Goal: Task Accomplishment & Management: Complete application form

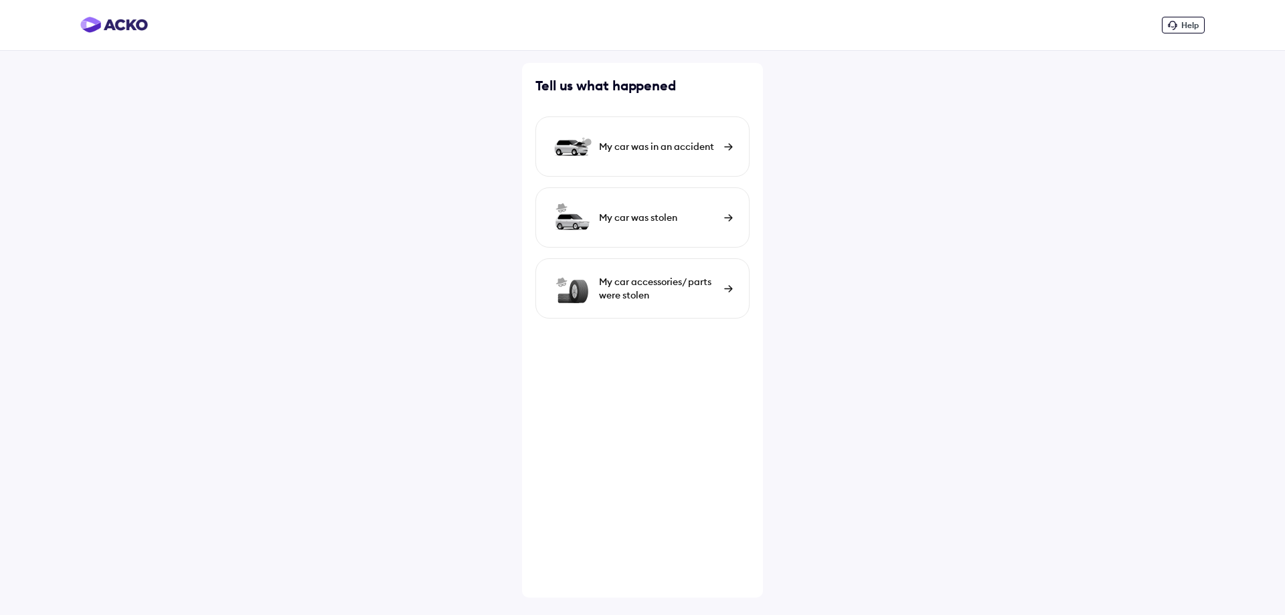
click at [722, 146] on div "My car was in an accident" at bounding box center [643, 146] width 214 height 60
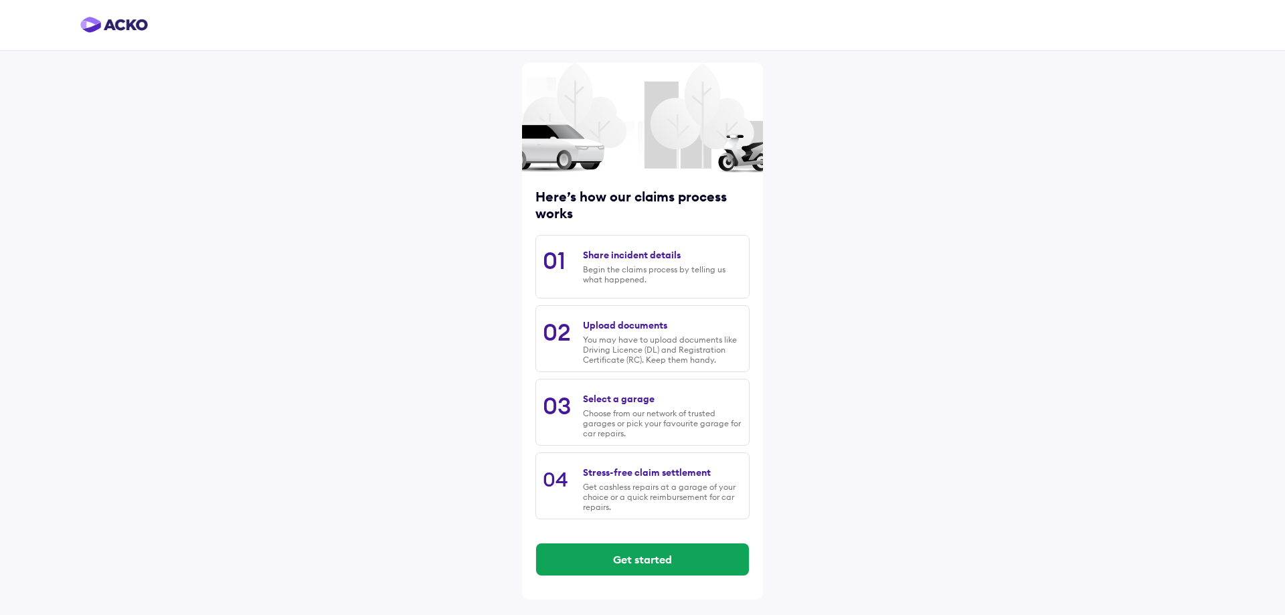
click at [657, 256] on div "Share incident details" at bounding box center [632, 255] width 98 height 12
click at [665, 556] on button "Get started" at bounding box center [642, 560] width 213 height 32
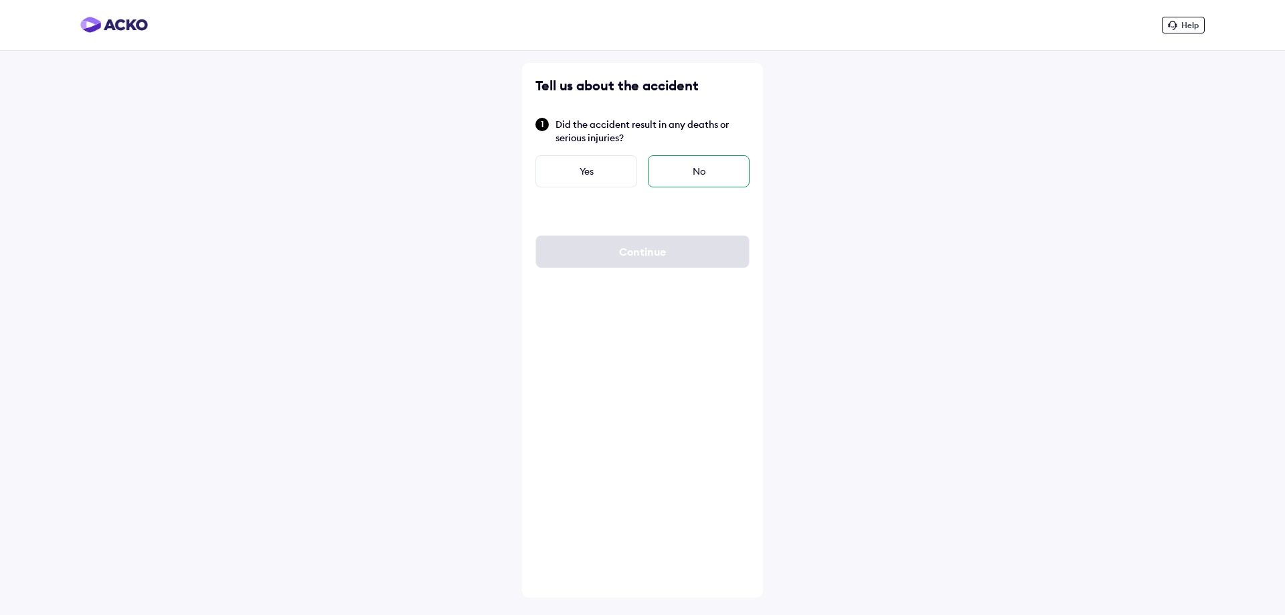
click at [695, 175] on div "No" at bounding box center [699, 171] width 102 height 32
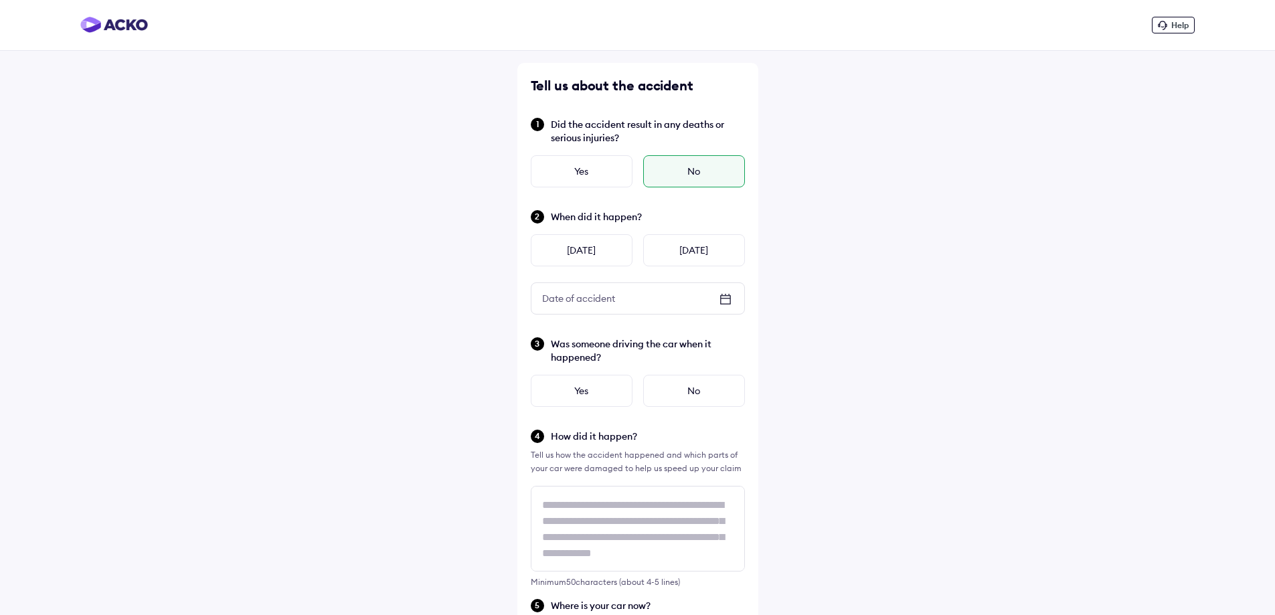
click at [720, 294] on icon at bounding box center [726, 299] width 16 height 16
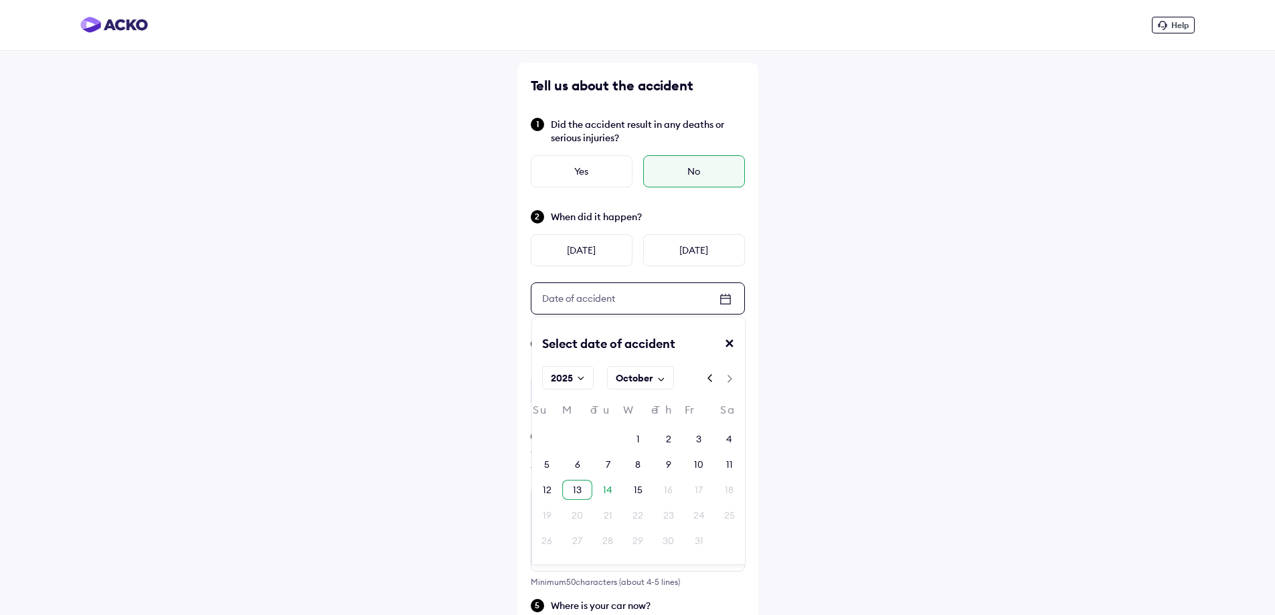
click at [584, 488] on div "13" at bounding box center [577, 490] width 30 height 20
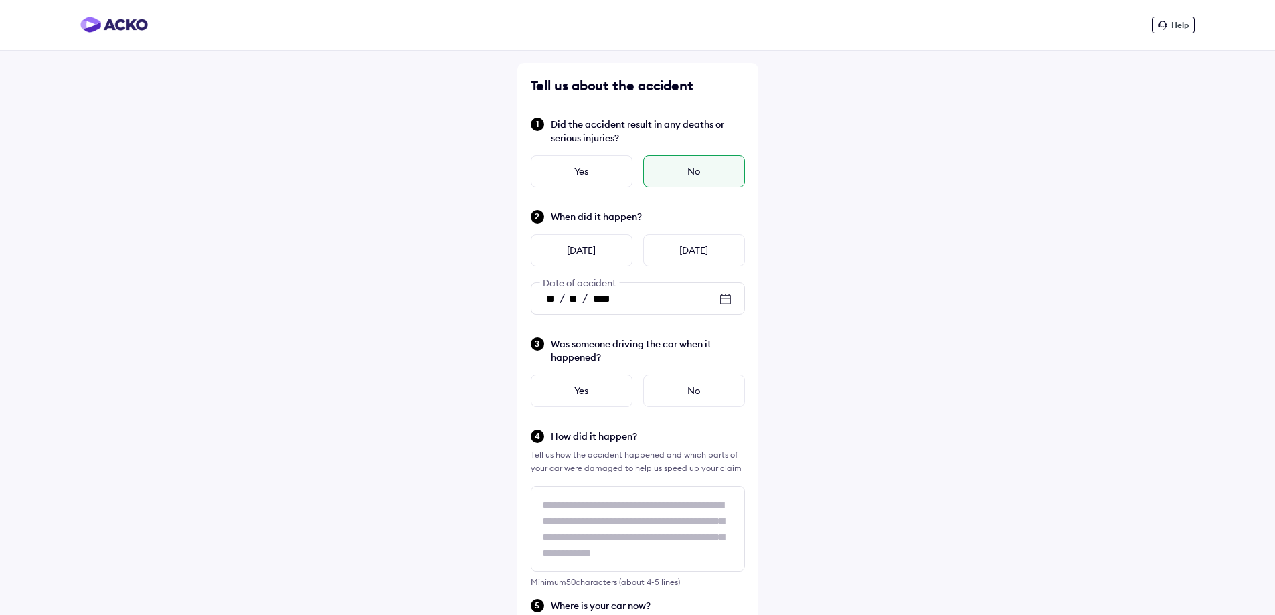
scroll to position [67, 0]
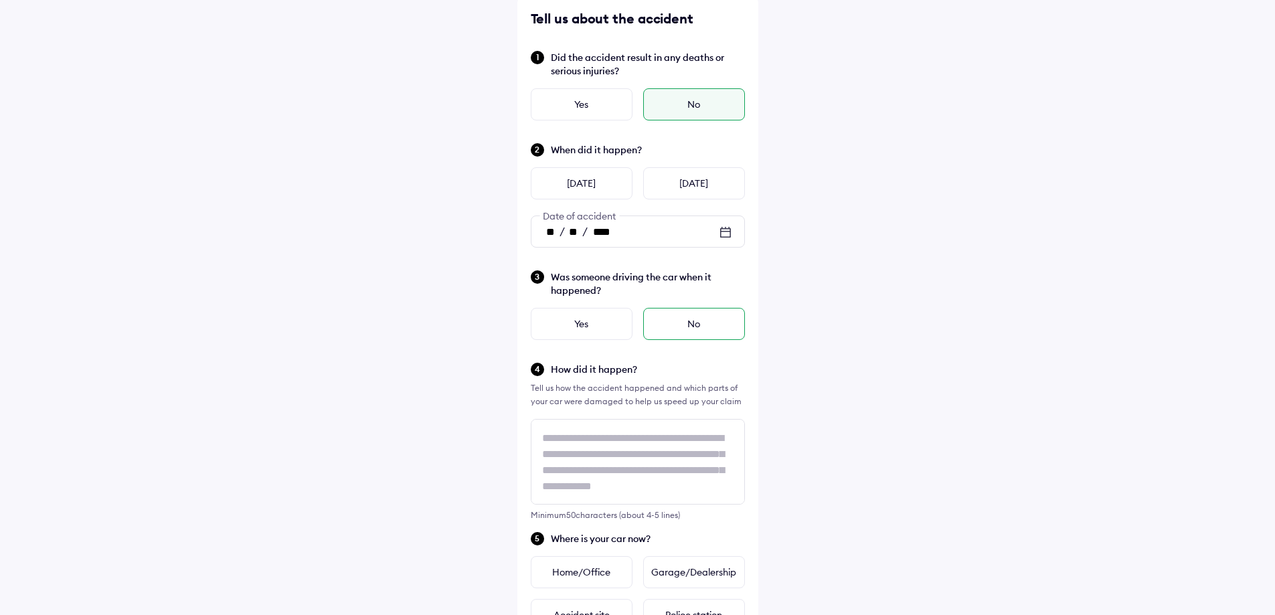
click at [675, 332] on div "No" at bounding box center [694, 324] width 102 height 32
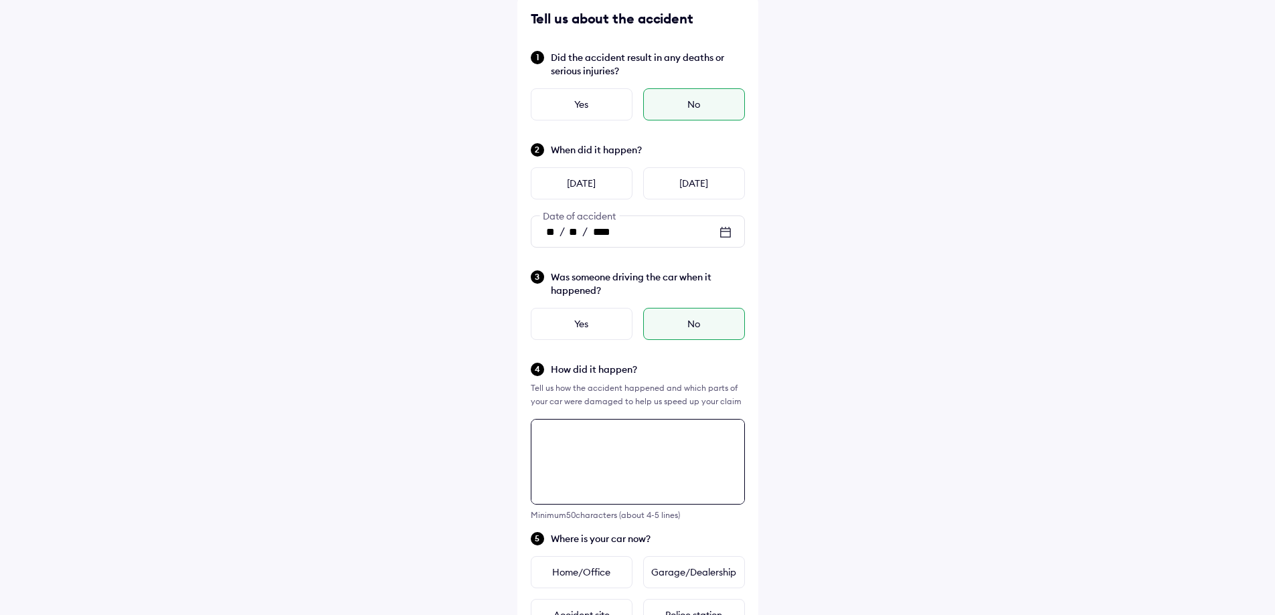
click at [617, 448] on div "Tell us about the accident Did the accident result in any deaths or serious inj…" at bounding box center [637, 505] width 241 height 1018
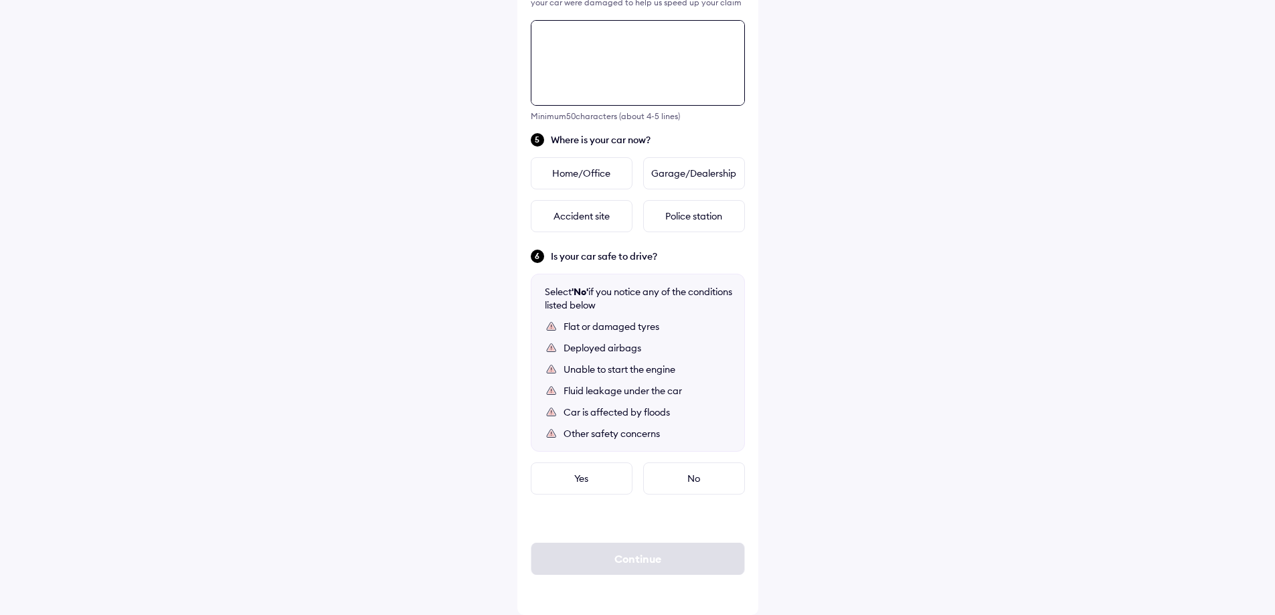
scroll to position [332, 0]
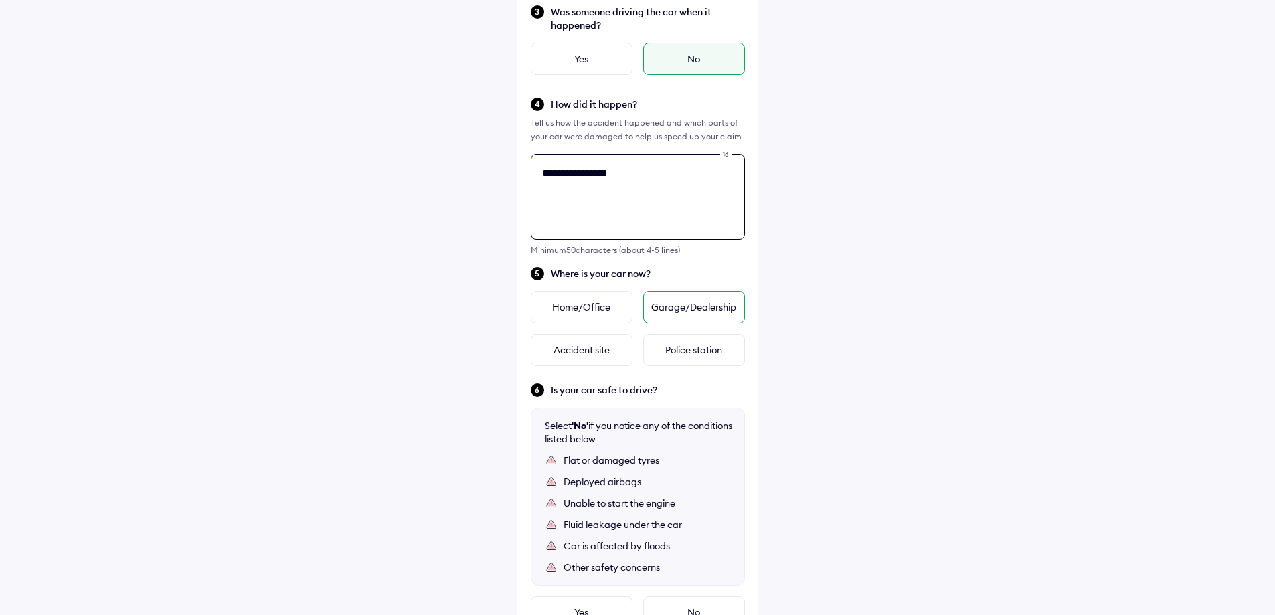
type textarea "**********"
click at [676, 309] on div "Garage/Dealership" at bounding box center [694, 307] width 102 height 32
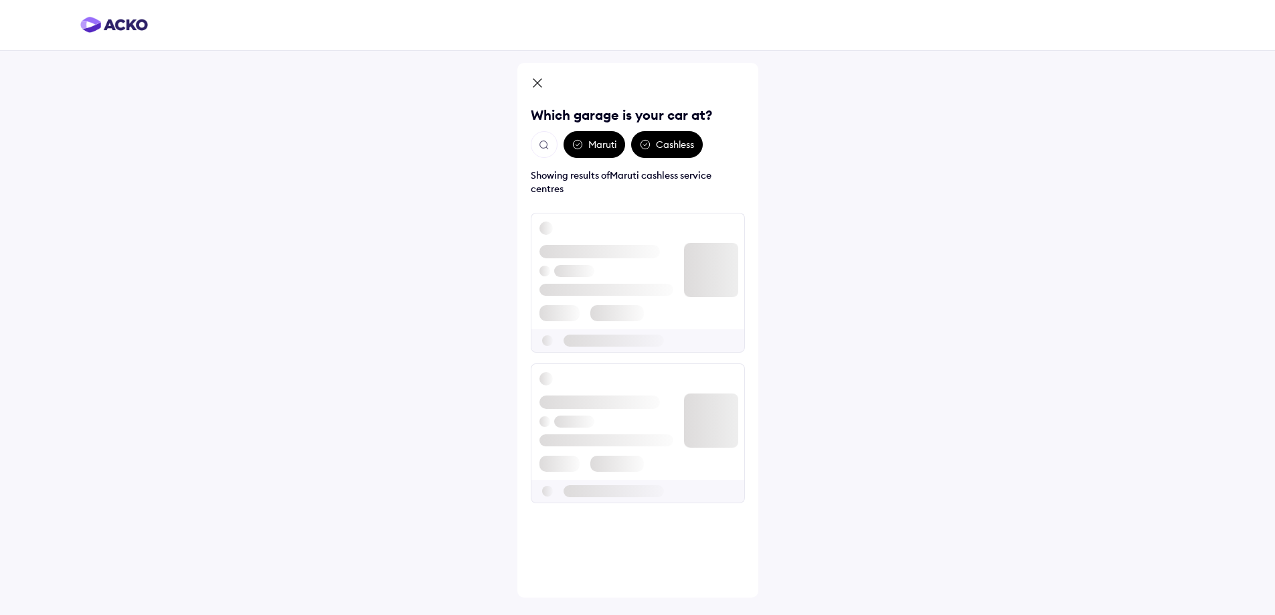
scroll to position [0, 0]
click at [586, 145] on div "Maruti" at bounding box center [595, 144] width 62 height 27
click at [545, 146] on img "Open search" at bounding box center [544, 145] width 12 height 12
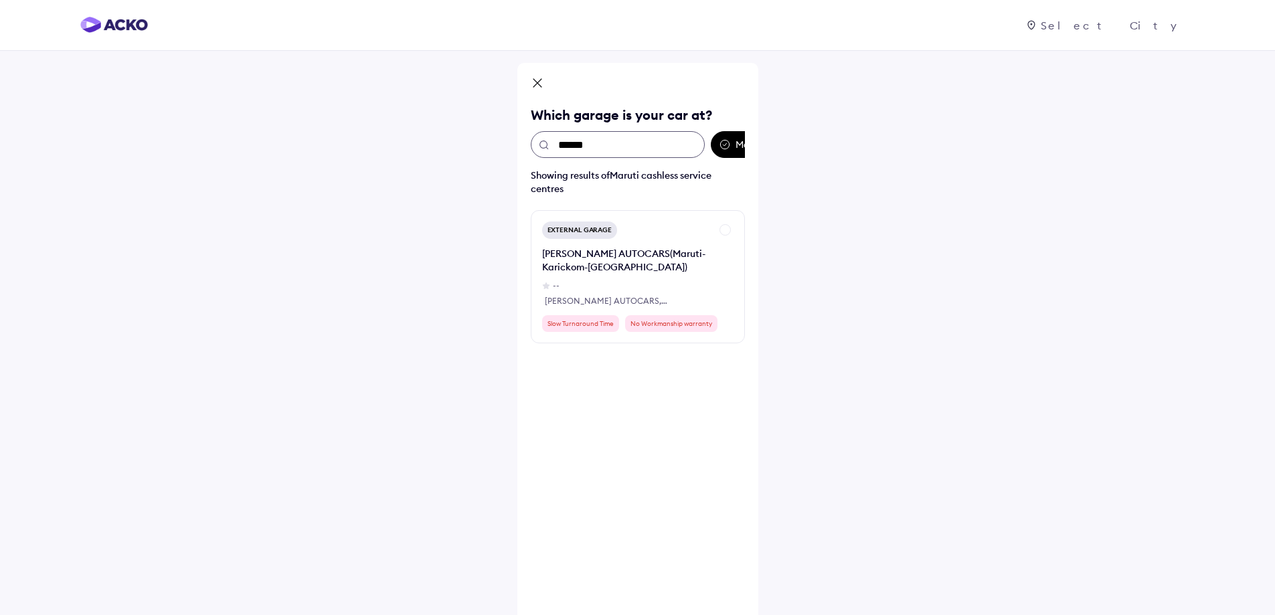
type input "*****"
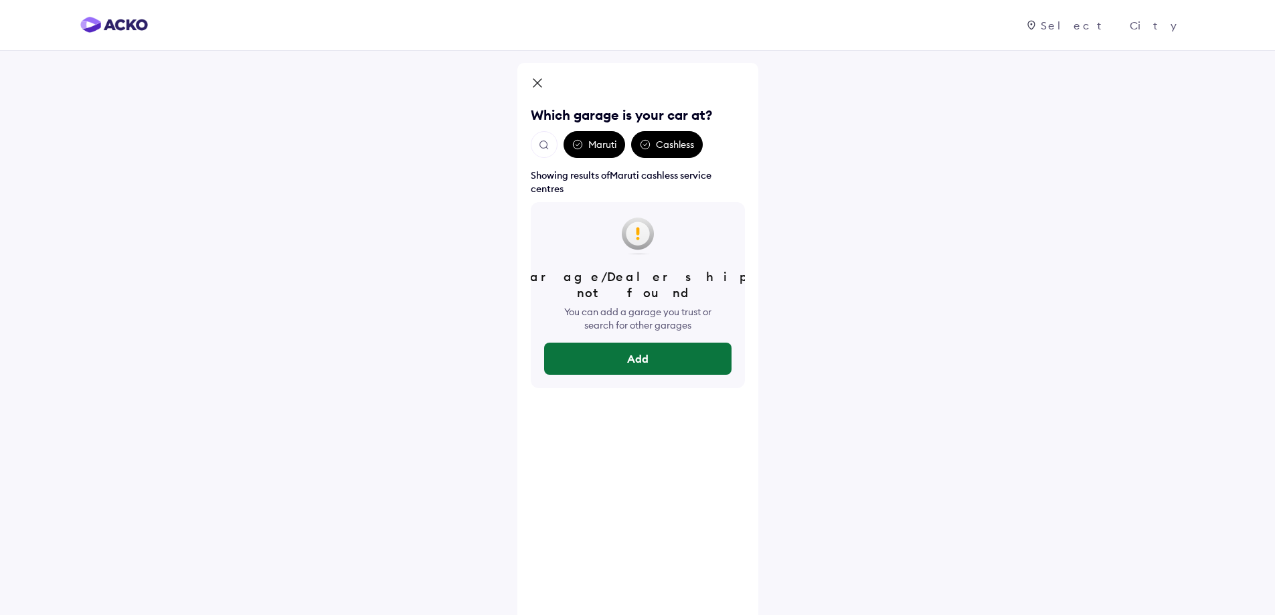
click at [631, 345] on button "Add" at bounding box center [637, 359] width 187 height 32
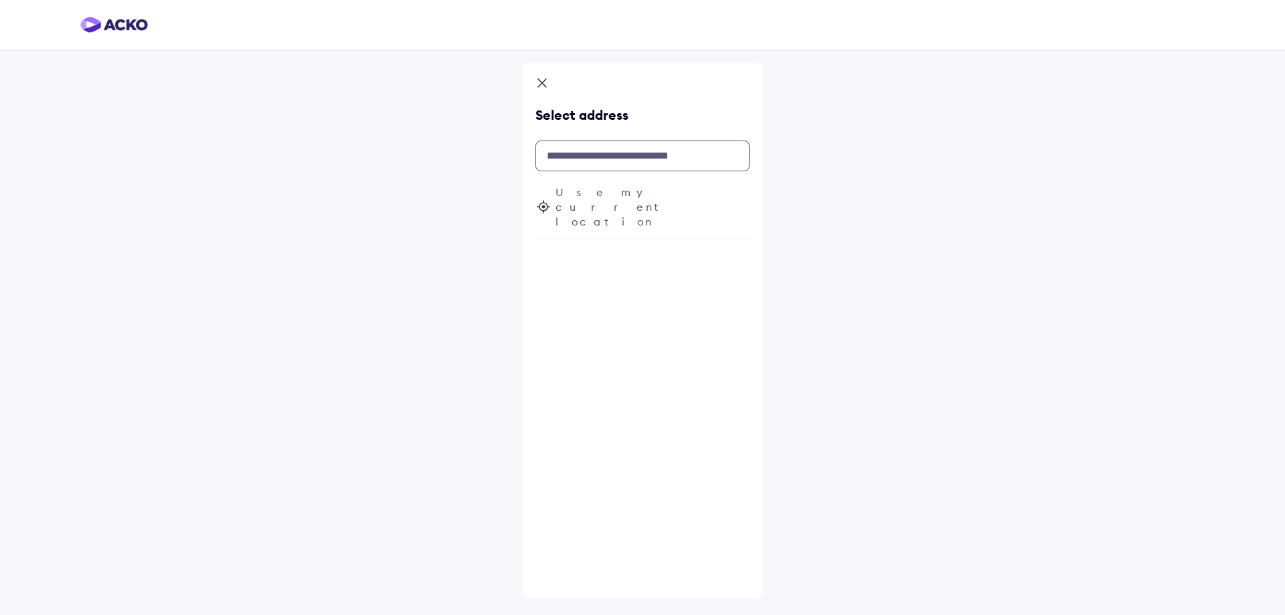
click at [572, 155] on input "text" at bounding box center [643, 156] width 214 height 31
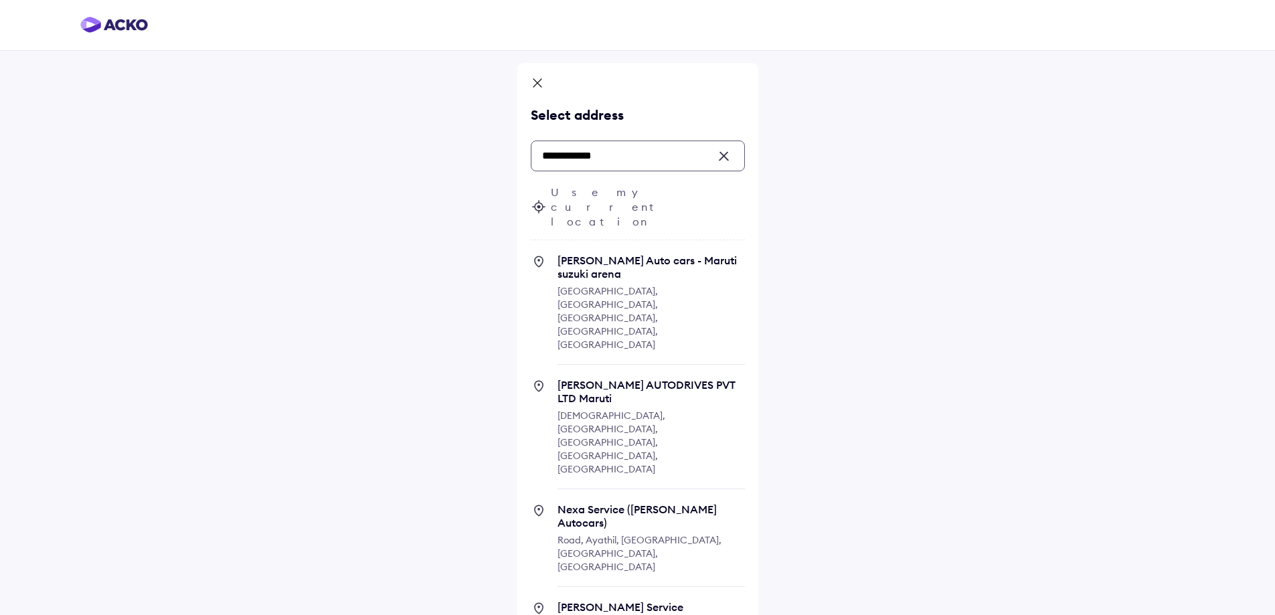
click at [643, 164] on input "**********" at bounding box center [638, 156] width 214 height 31
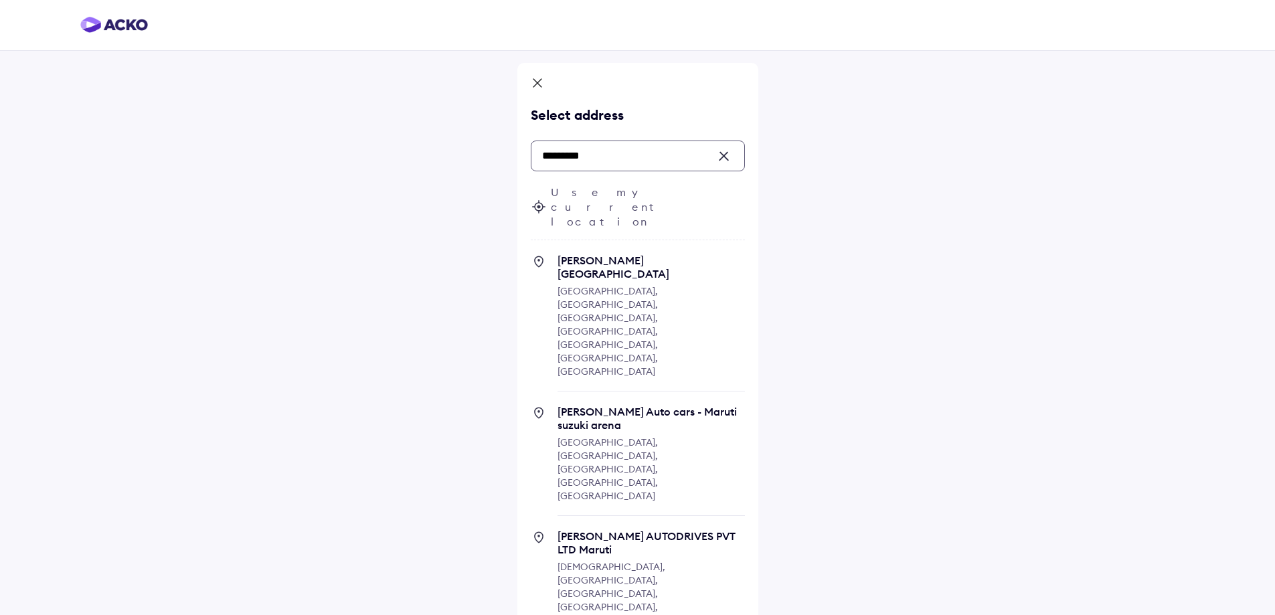
click at [656, 561] on span "[DEMOGRAPHIC_DATA], [GEOGRAPHIC_DATA], [GEOGRAPHIC_DATA], [GEOGRAPHIC_DATA], [G…" at bounding box center [612, 594] width 108 height 66
type input "*********"
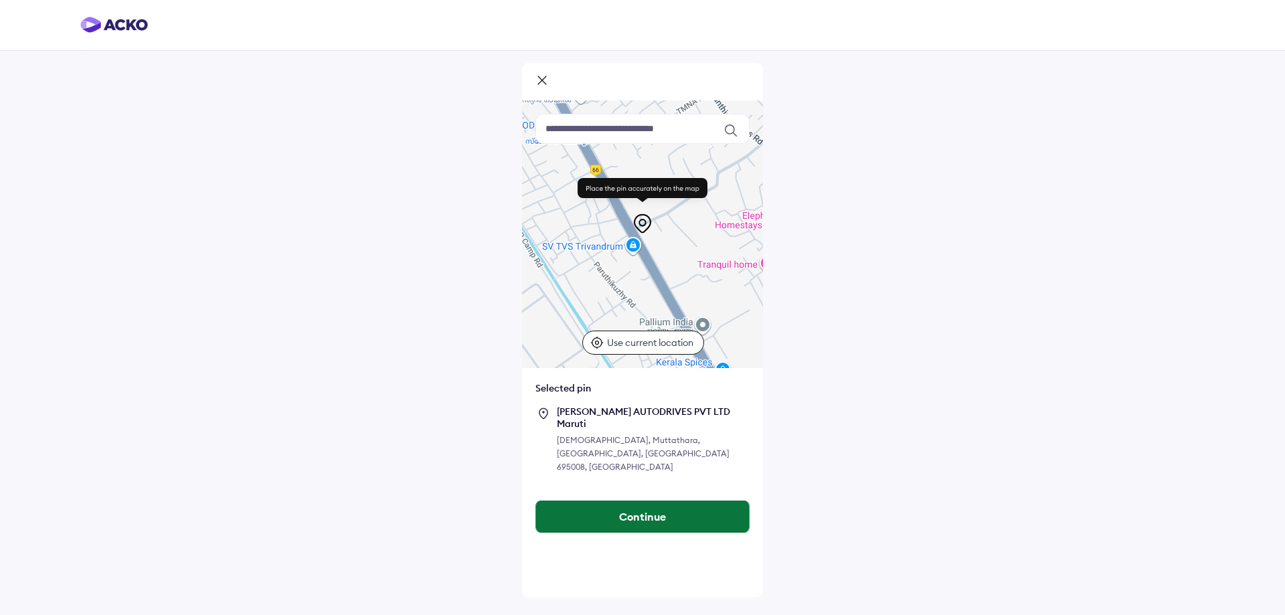
click at [643, 501] on button "Continue" at bounding box center [642, 517] width 213 height 32
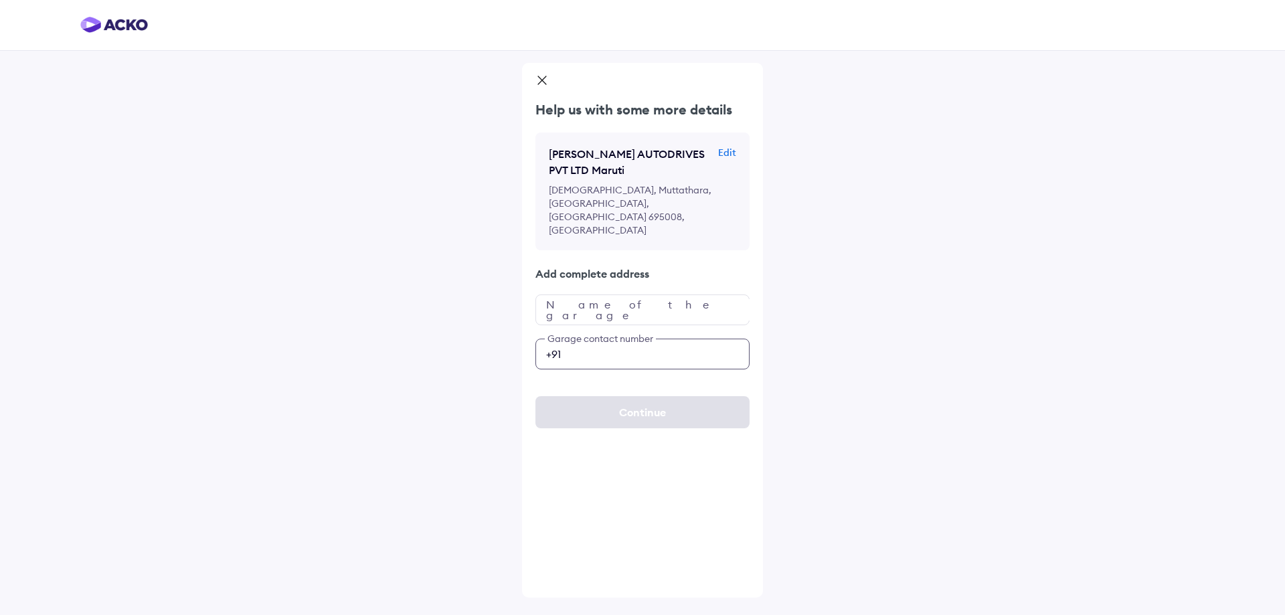
click at [629, 343] on input "number" at bounding box center [643, 354] width 214 height 31
type input "**********"
click at [616, 296] on input "text" at bounding box center [643, 310] width 214 height 31
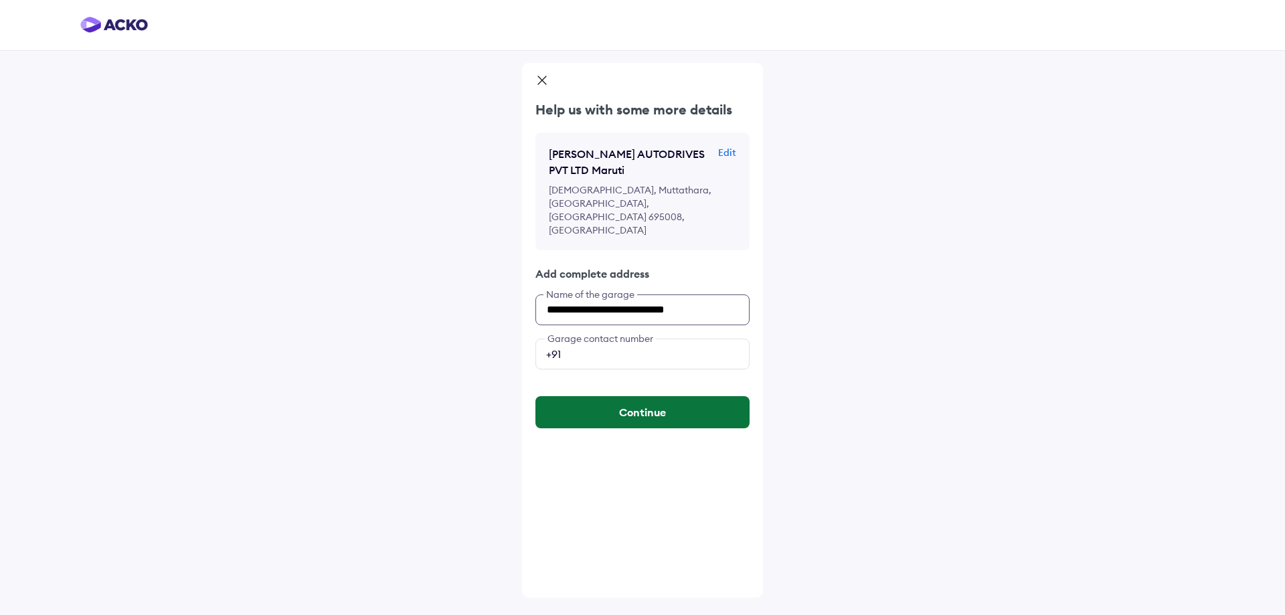
type input "**********"
click at [631, 402] on button "Continue" at bounding box center [643, 412] width 214 height 32
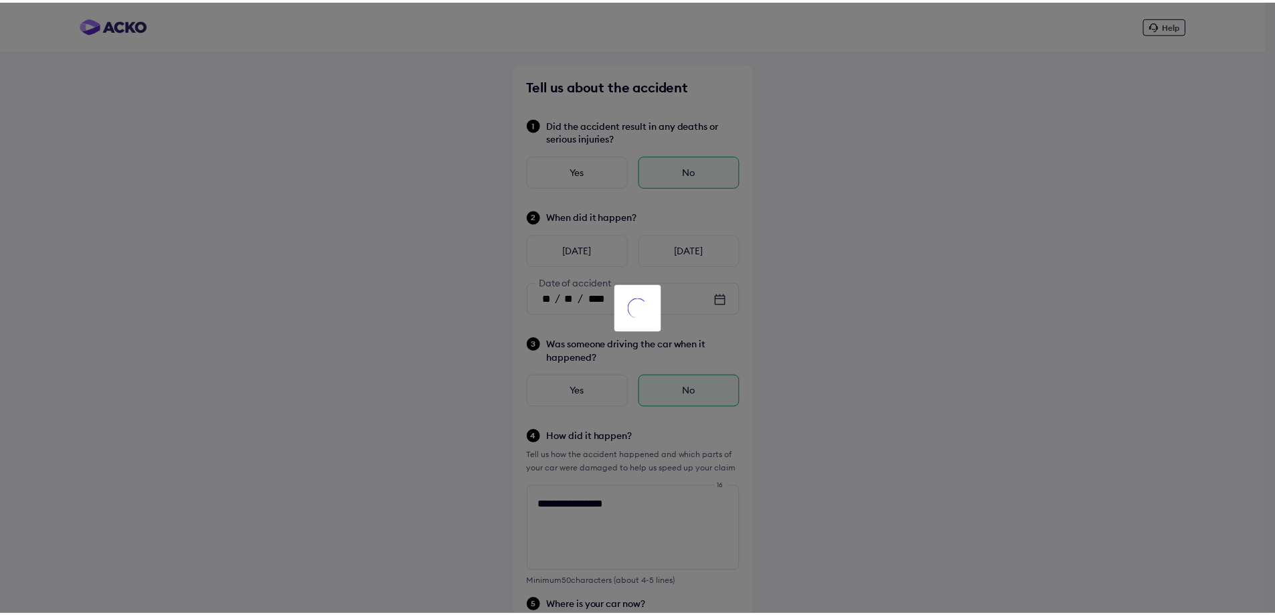
scroll to position [272, 0]
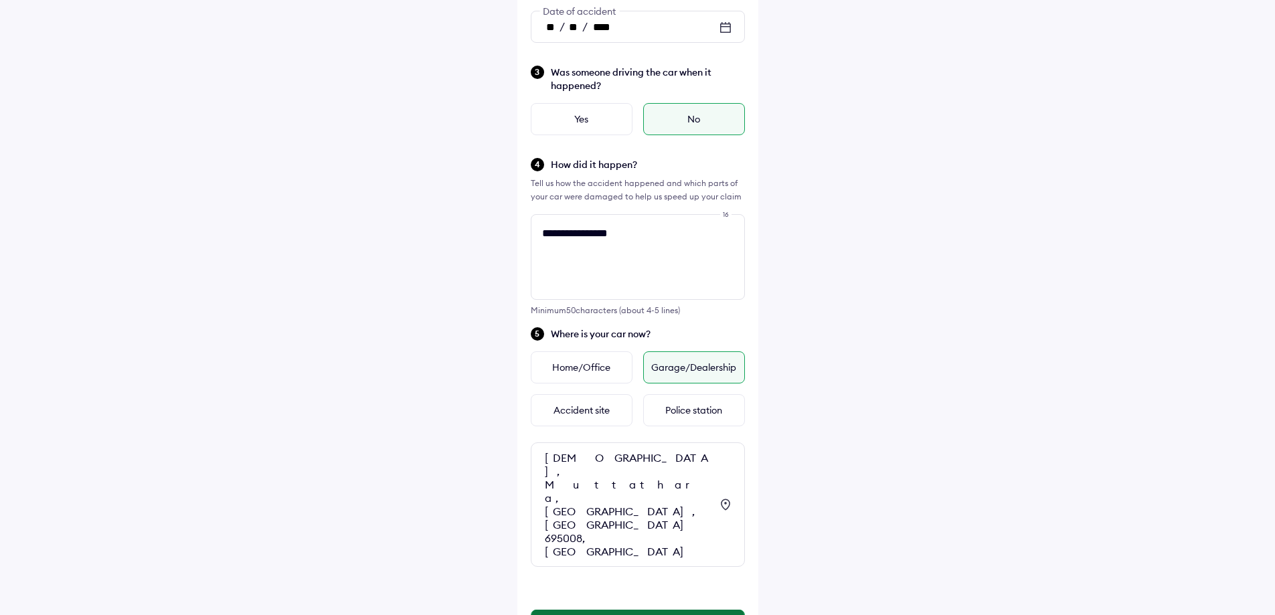
click at [636, 610] on button "Continue" at bounding box center [637, 626] width 213 height 32
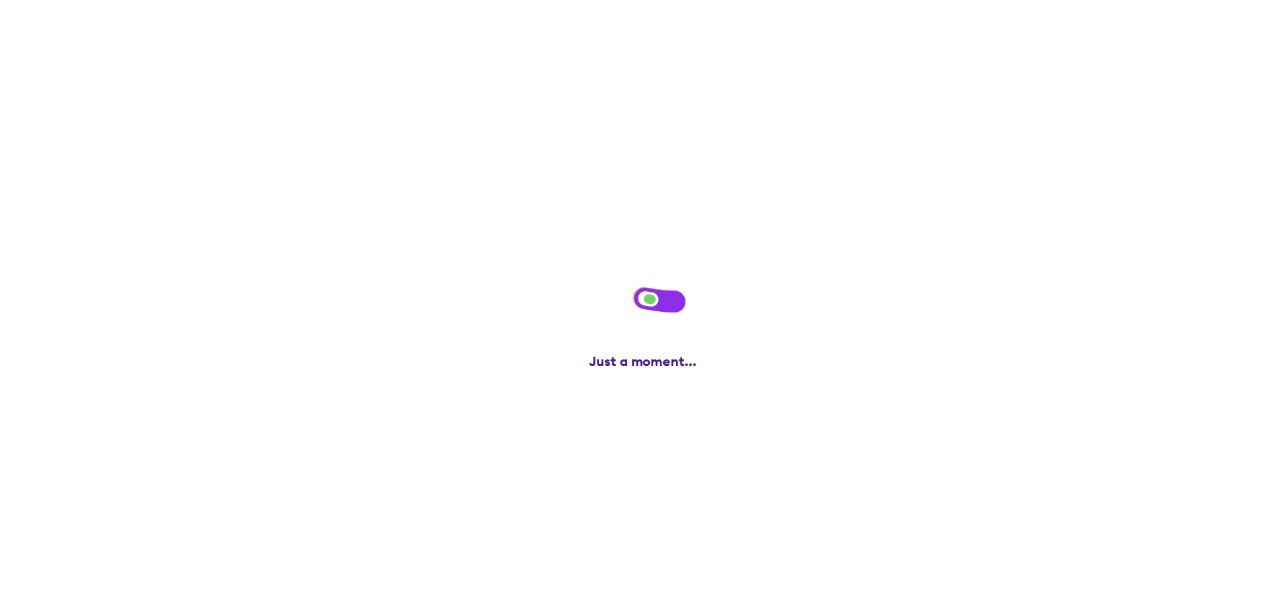
scroll to position [0, 0]
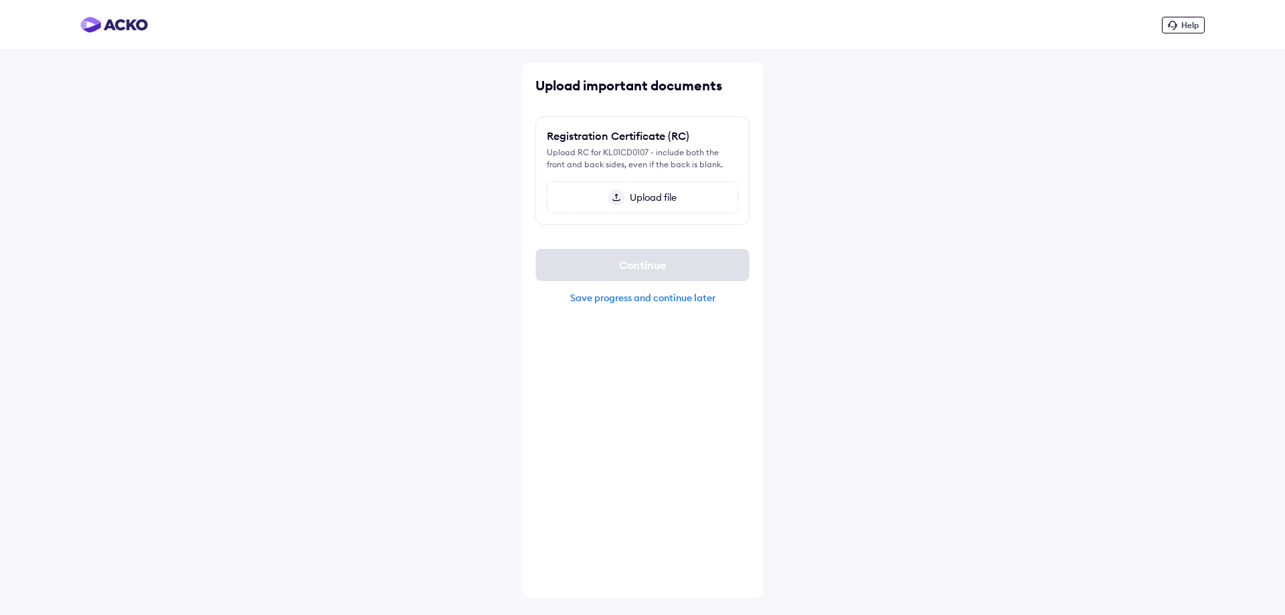
click at [645, 299] on div "Save progress and continue later" at bounding box center [643, 298] width 214 height 12
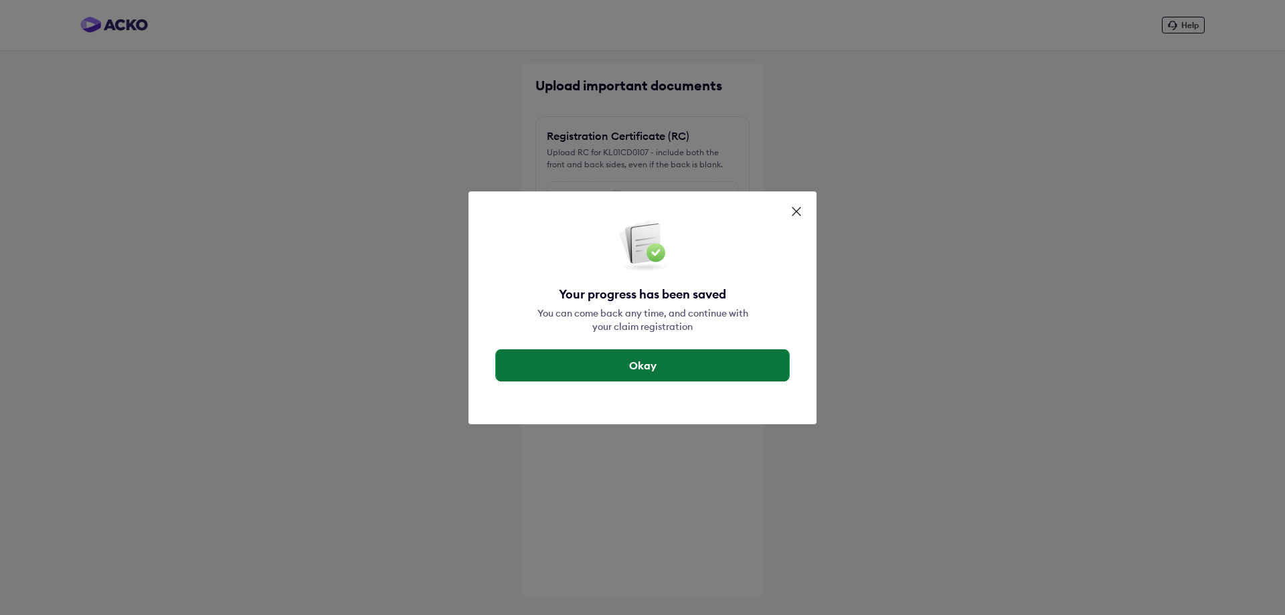
click at [654, 366] on button "Okay" at bounding box center [642, 365] width 293 height 32
